Goal: Task Accomplishment & Management: Use online tool/utility

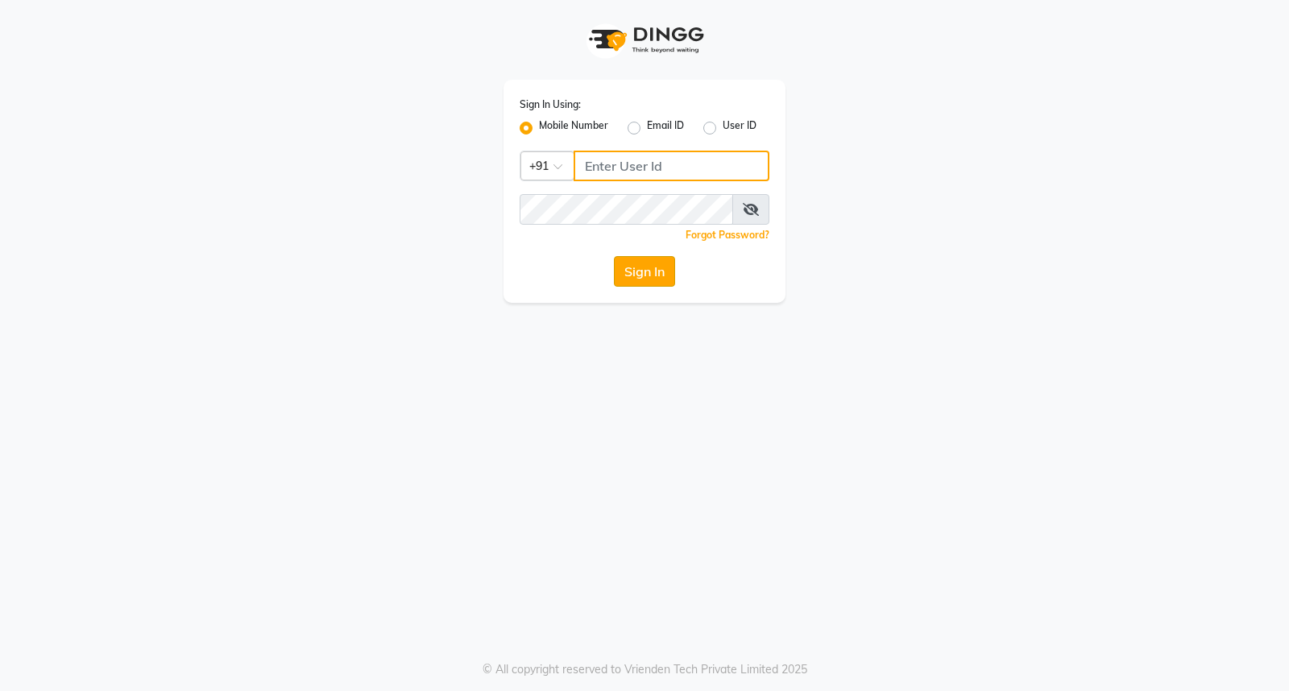
type input "9701531639"
click at [649, 268] on button "Sign In" at bounding box center [644, 271] width 61 height 31
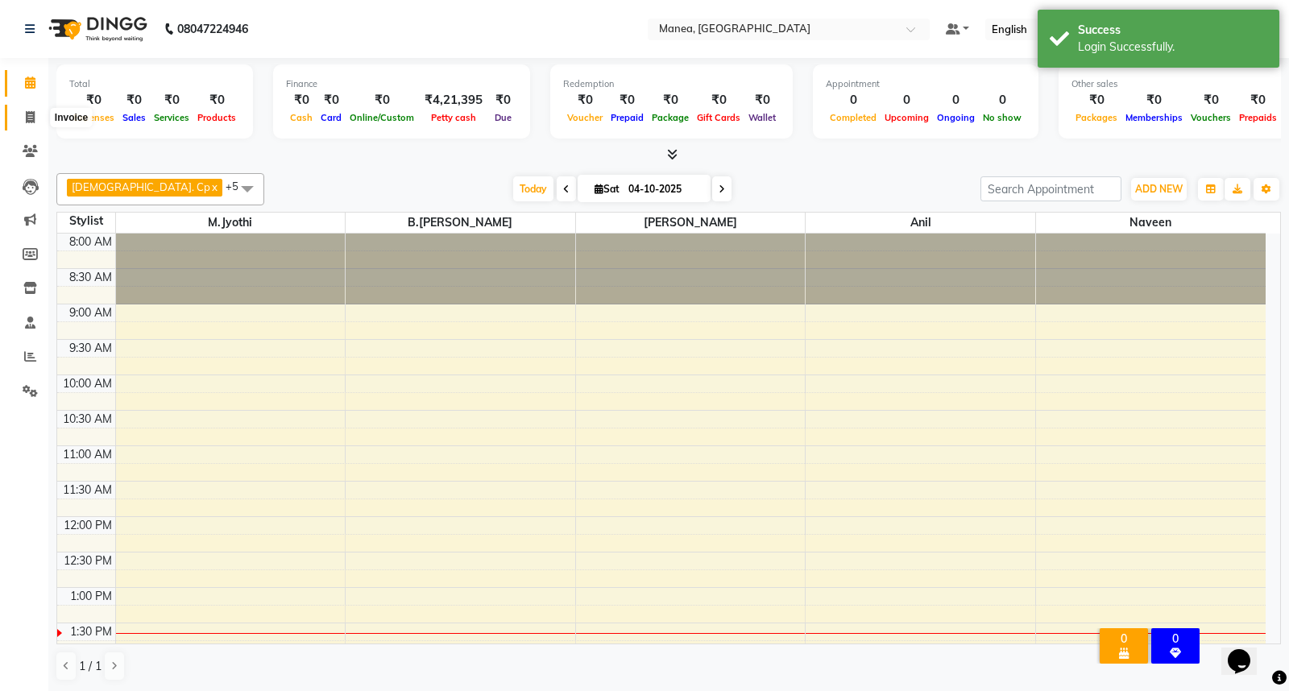
click at [28, 122] on icon at bounding box center [30, 117] width 9 height 12
select select "service"
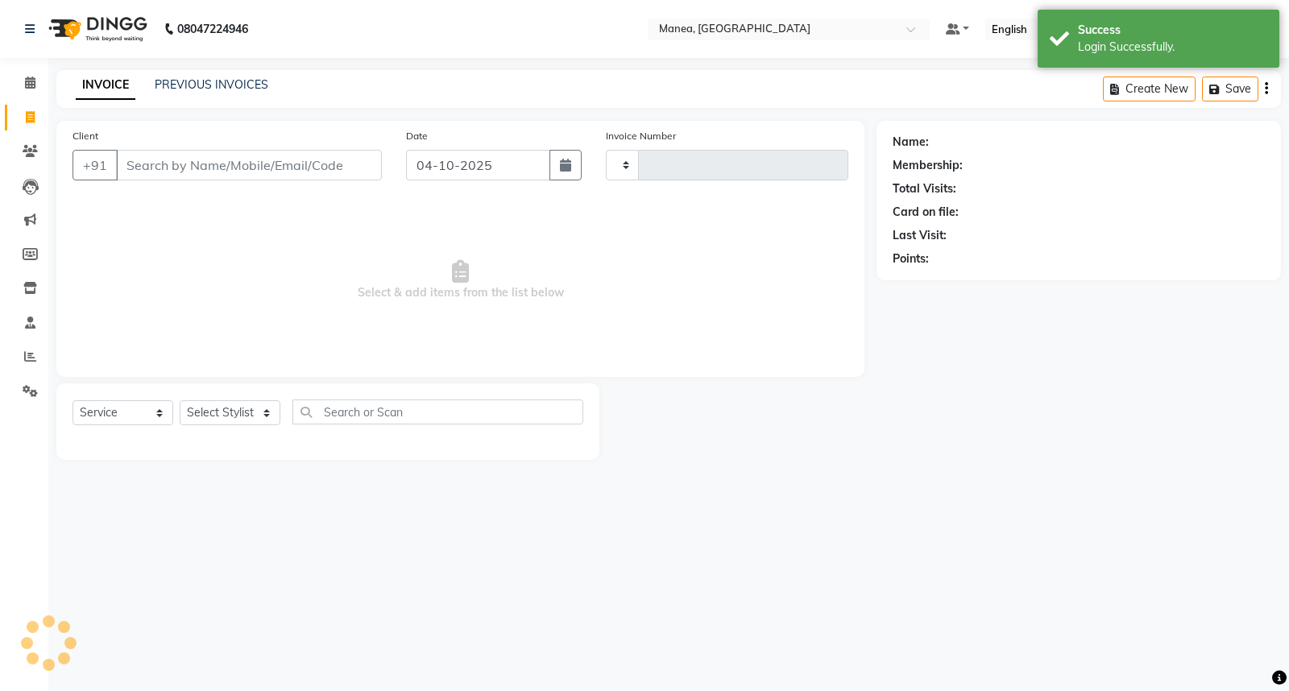
click at [161, 164] on input "Client" at bounding box center [249, 165] width 266 height 31
type input "1316"
select select "7258"
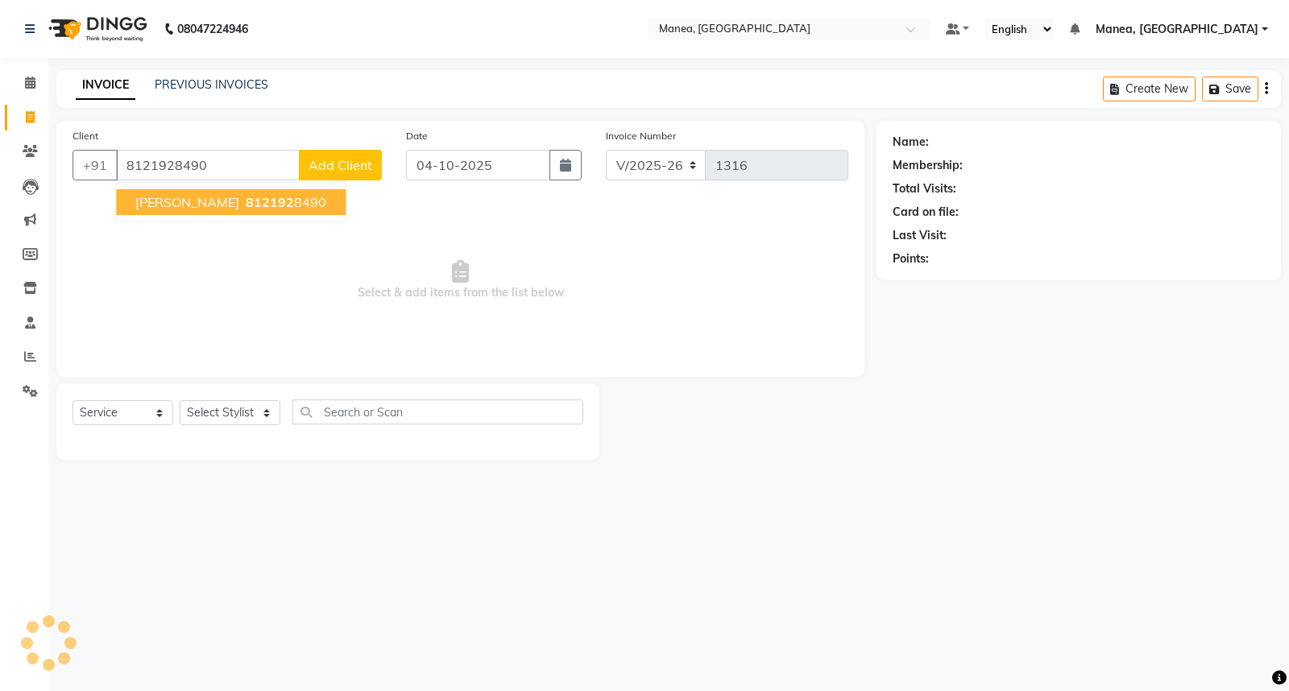
type input "8121928490"
select select "1: Object"
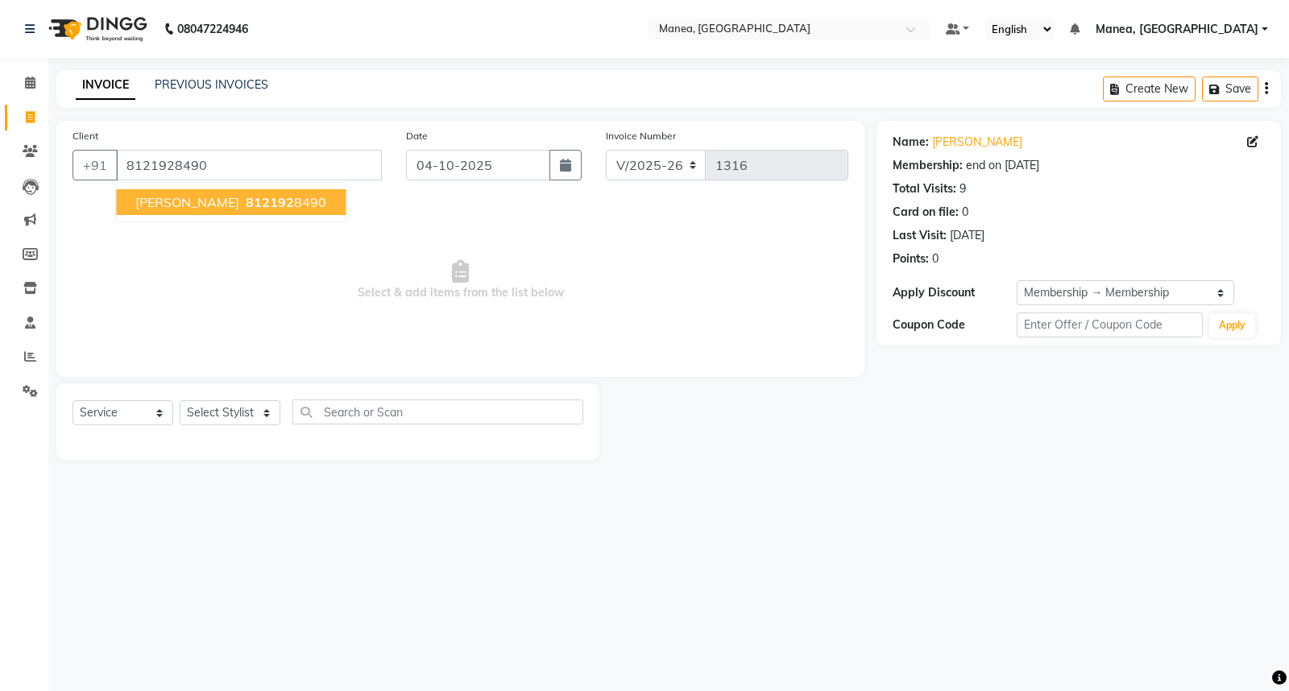
click at [268, 211] on button "samson 812192 8490" at bounding box center [231, 202] width 230 height 26
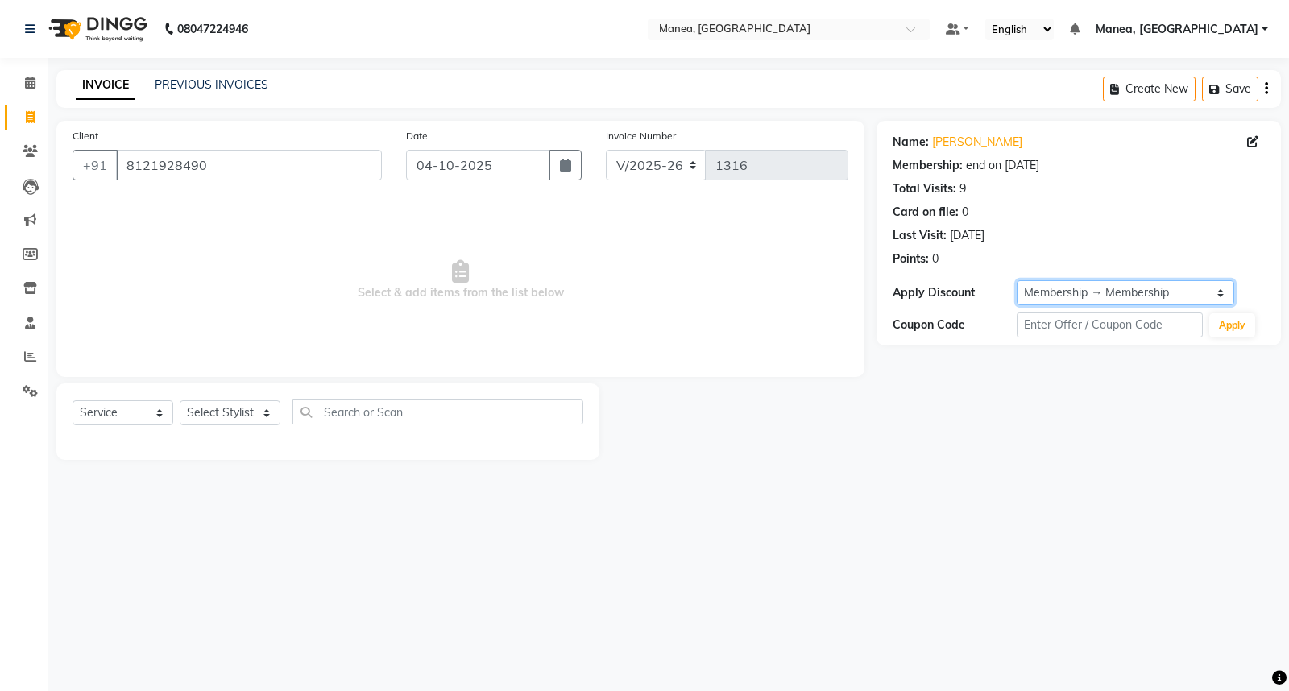
click at [1214, 291] on select "Select Membership → Membership" at bounding box center [1125, 292] width 217 height 25
select select "0:"
click at [1017, 280] on select "Select Membership → Membership" at bounding box center [1125, 292] width 217 height 25
click at [1138, 234] on div "Last Visit: [DATE]" at bounding box center [1079, 235] width 372 height 17
